Goal: Manage account settings

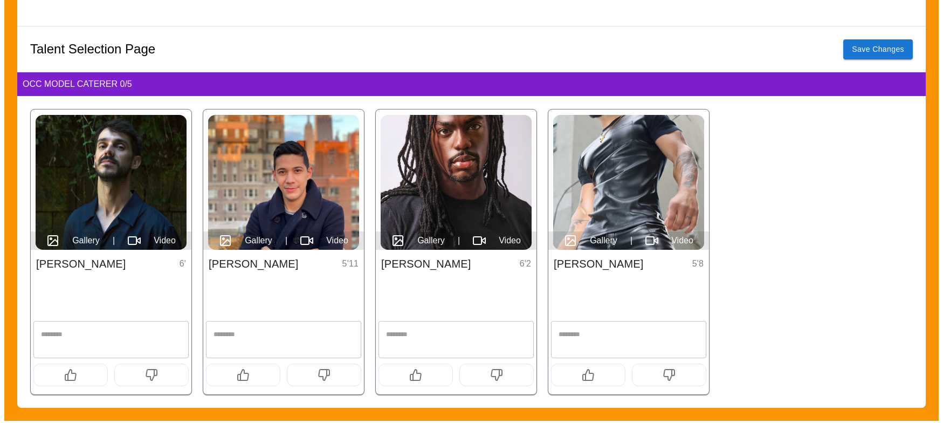
scroll to position [109, 0]
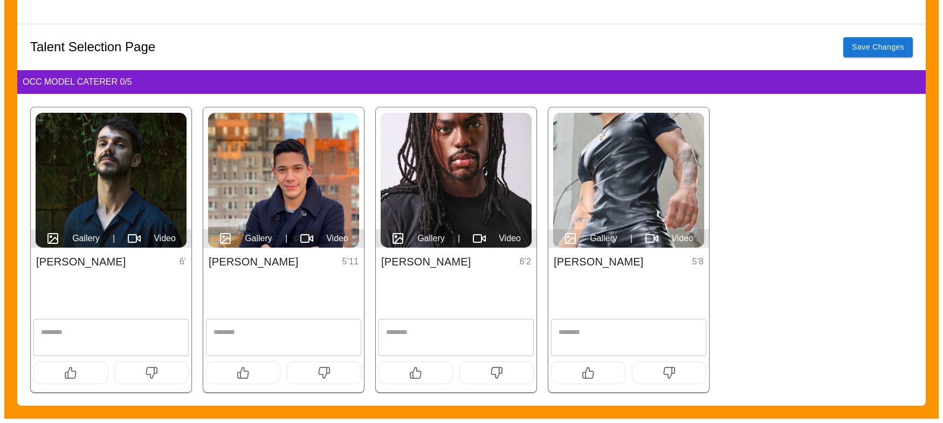
click at [617, 148] on img at bounding box center [628, 180] width 151 height 135
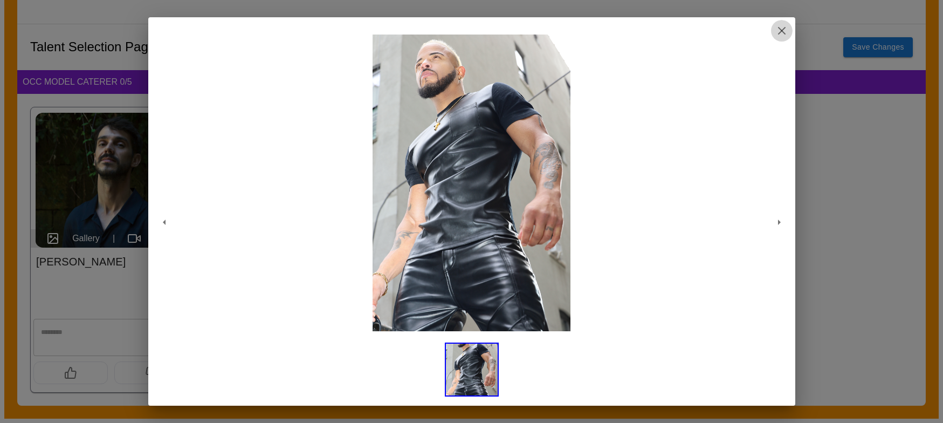
click at [779, 29] on icon "button" at bounding box center [782, 30] width 13 height 13
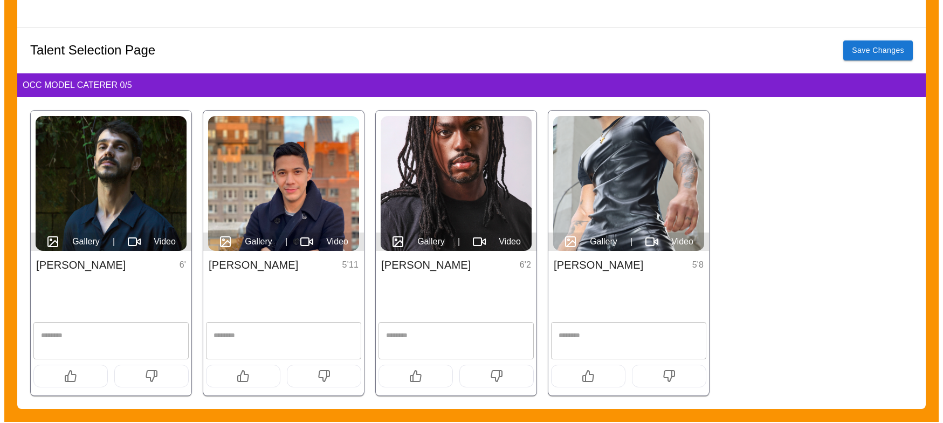
scroll to position [109, 0]
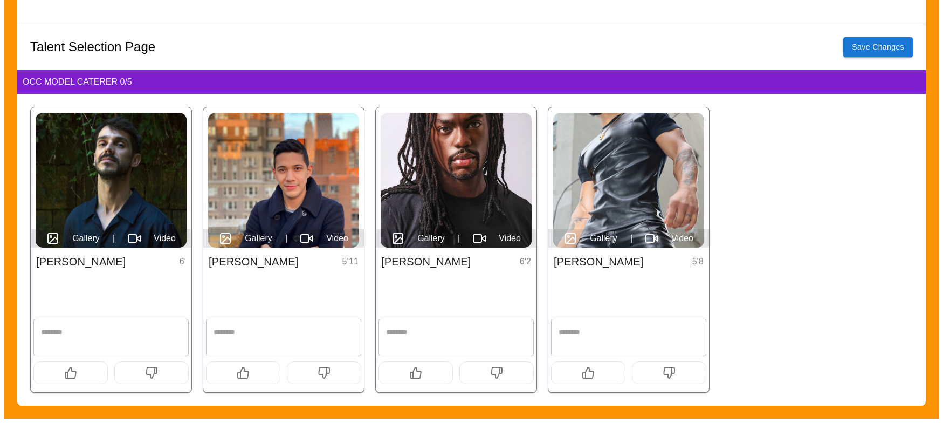
click at [77, 377] on button "button" at bounding box center [70, 372] width 74 height 23
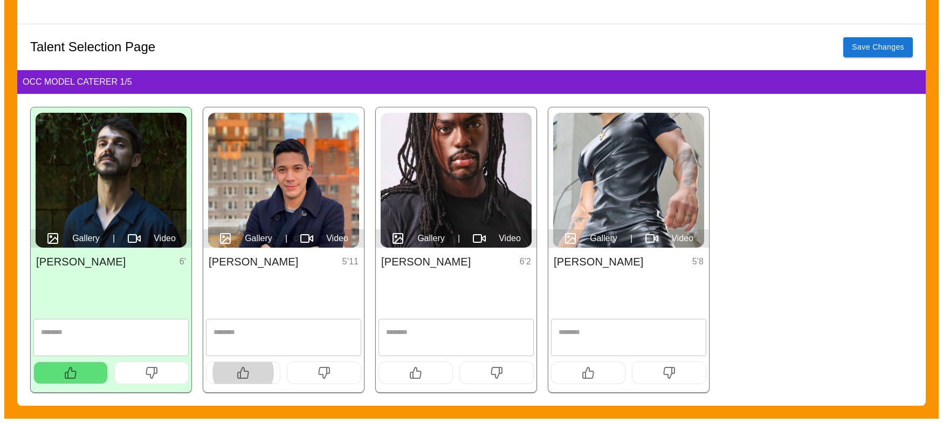
click at [236, 375] on button "button" at bounding box center [243, 372] width 74 height 23
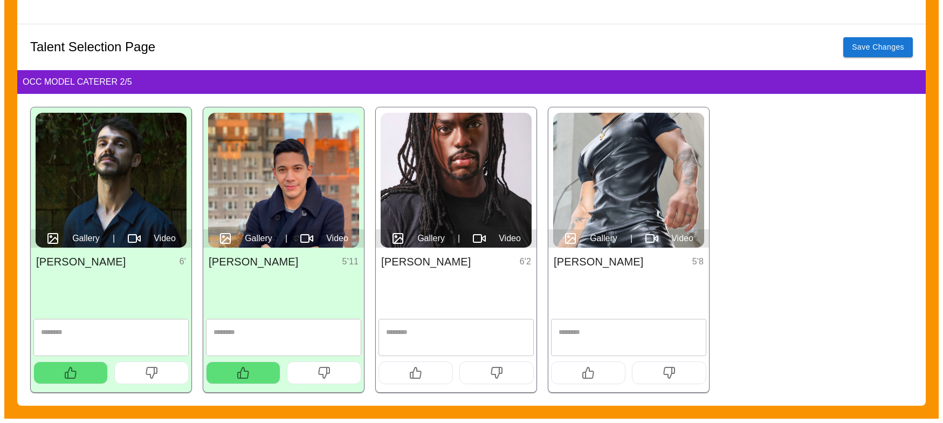
click at [424, 370] on button "button" at bounding box center [416, 372] width 74 height 23
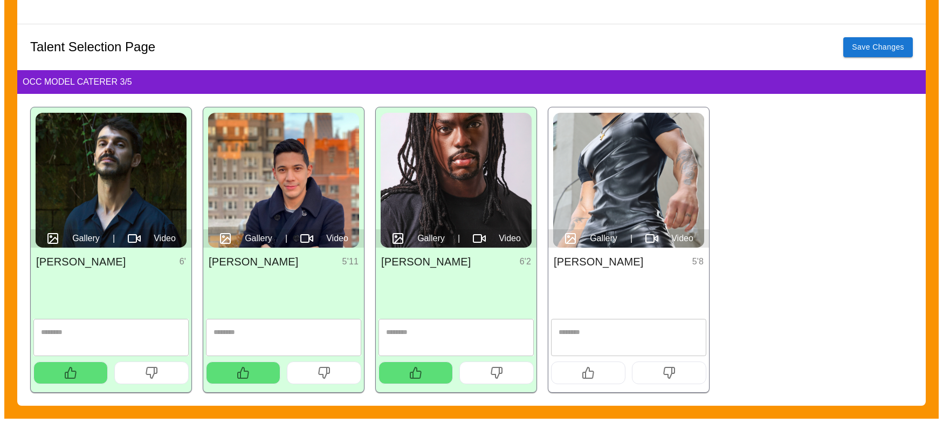
click at [588, 369] on icon "button" at bounding box center [588, 372] width 13 height 13
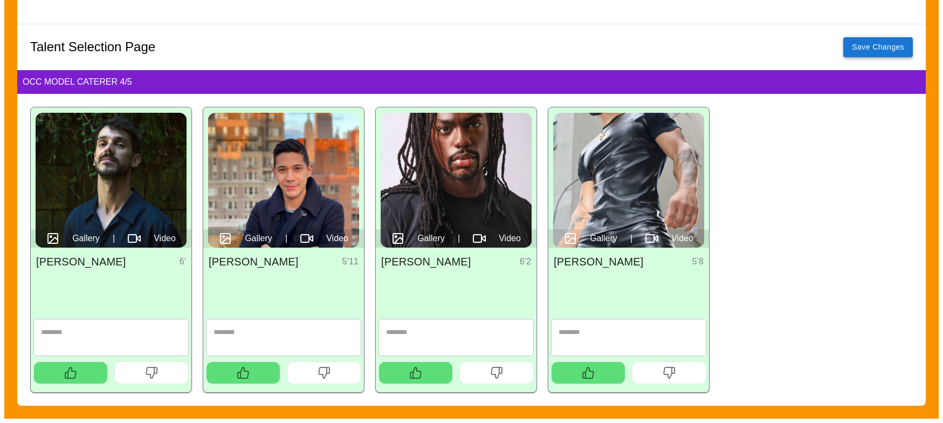
click at [877, 51] on button "Save Changes" at bounding box center [878, 47] width 70 height 20
